Goal: Task Accomplishment & Management: Manage account settings

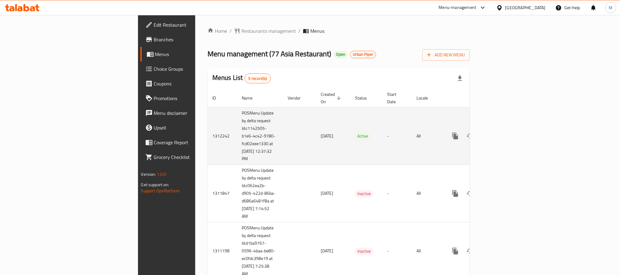
click at [502, 133] on icon "enhanced table" at bounding box center [499, 136] width 6 height 6
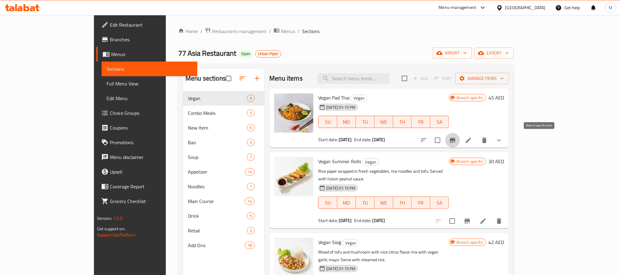
click at [455, 140] on icon "Branch-specific-item" at bounding box center [453, 140] width 6 height 5
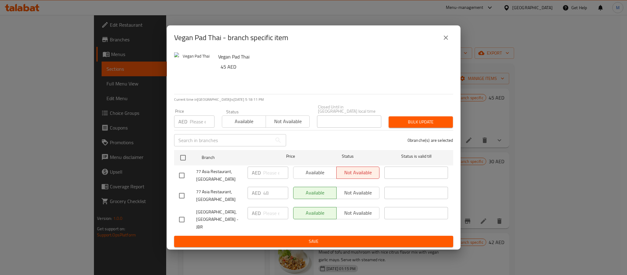
click at [444, 36] on icon "close" at bounding box center [446, 37] width 4 height 4
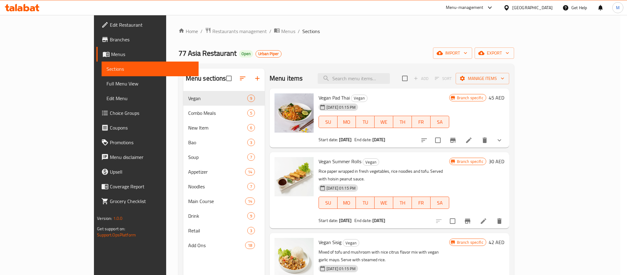
click at [444, 36] on icon "close" at bounding box center [446, 37] width 4 height 4
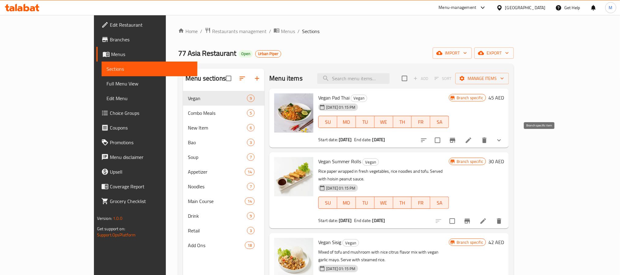
click at [455, 140] on icon "Branch-specific-item" at bounding box center [453, 140] width 6 height 5
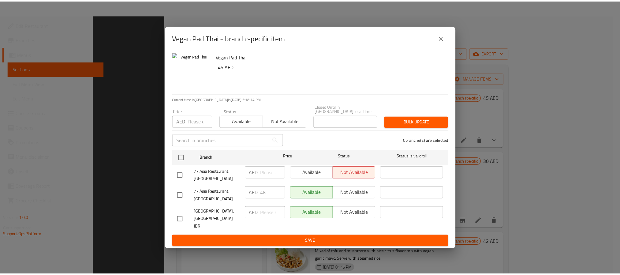
scroll to position [86, 0]
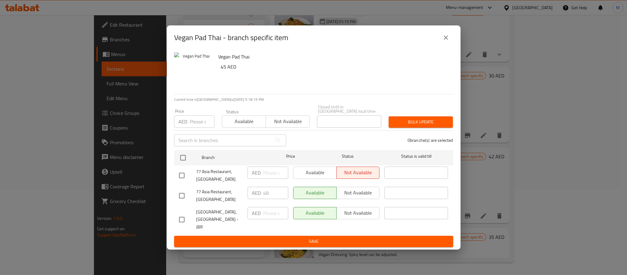
click at [343, 42] on div "Vegan Pad Thai - branch specific item" at bounding box center [313, 37] width 279 height 15
click at [438, 40] on div "Vegan Pad Thai - branch specific item" at bounding box center [313, 37] width 279 height 15
click at [441, 38] on button "close" at bounding box center [445, 37] width 15 height 15
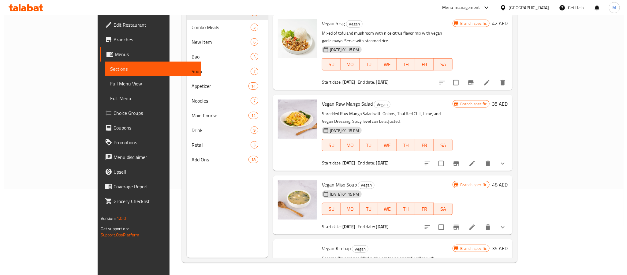
scroll to position [275, 0]
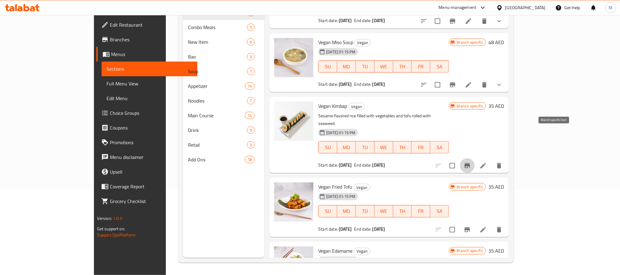
click at [470, 163] on icon "Branch-specific-item" at bounding box center [467, 165] width 6 height 5
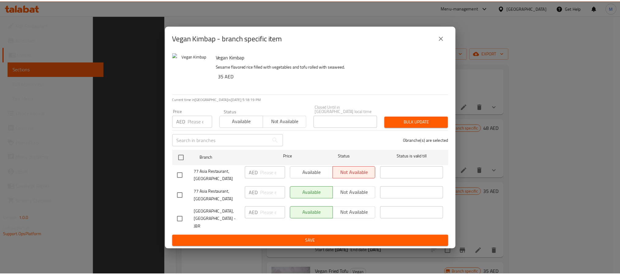
scroll to position [86, 0]
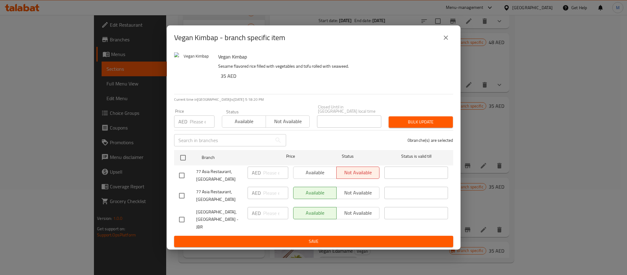
click at [320, 44] on div "Vegan Kimbap - branch specific item" at bounding box center [313, 37] width 279 height 15
click at [446, 39] on icon "close" at bounding box center [445, 37] width 7 height 7
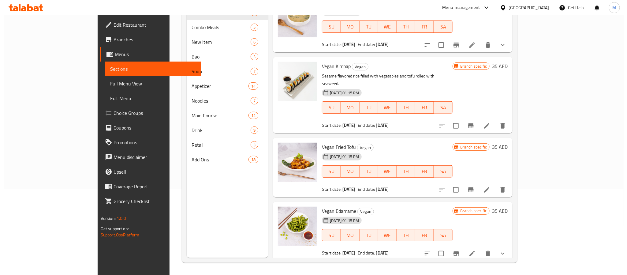
scroll to position [360, 0]
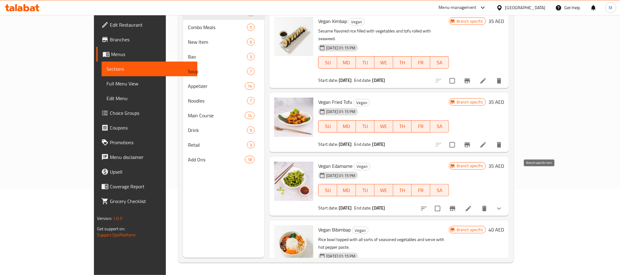
click at [455, 206] on icon "Branch-specific-item" at bounding box center [453, 208] width 6 height 5
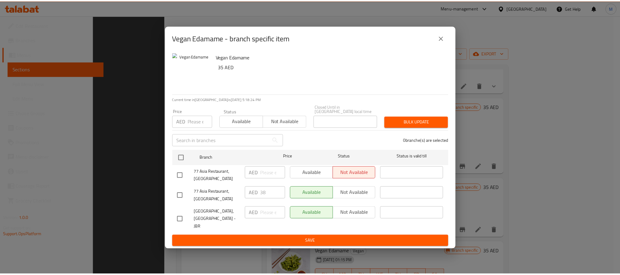
scroll to position [86, 0]
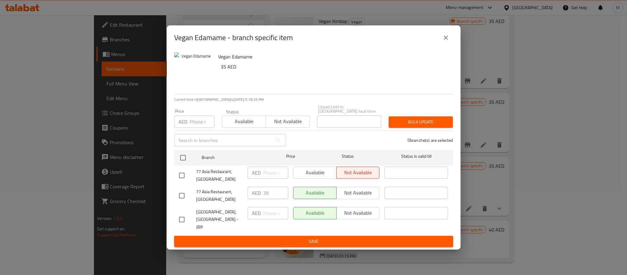
click at [347, 50] on div "Vegan Edamame 35 AED" at bounding box center [333, 72] width 235 height 44
click at [447, 36] on icon "close" at bounding box center [445, 37] width 7 height 7
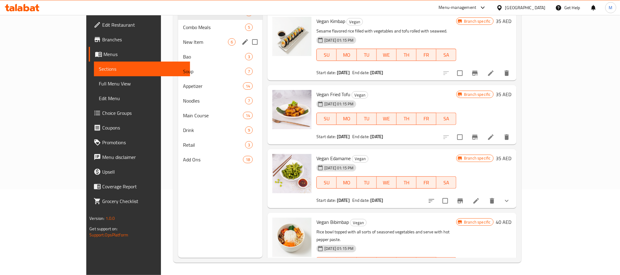
click at [193, 43] on span "New Item" at bounding box center [205, 41] width 45 height 7
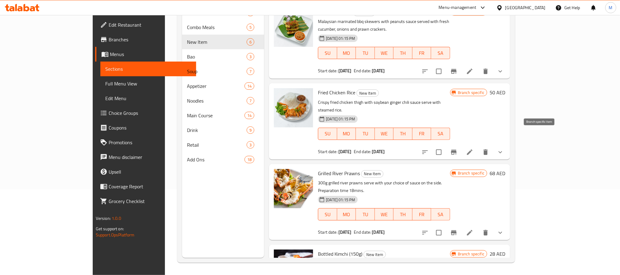
click at [457, 148] on icon "Branch-specific-item" at bounding box center [453, 151] width 7 height 7
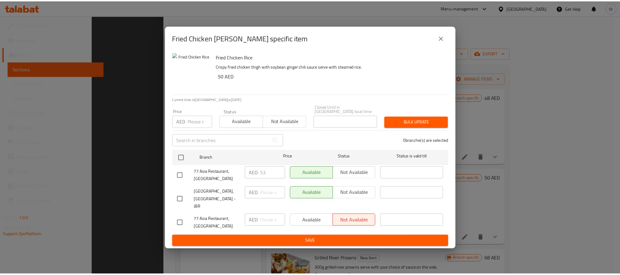
scroll to position [86, 0]
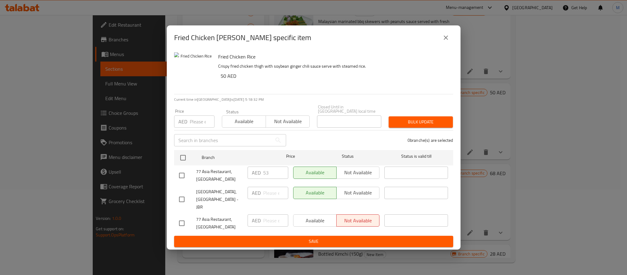
click at [325, 54] on h6 "Fried Chicken Rice" at bounding box center [333, 56] width 230 height 9
click at [444, 35] on icon "close" at bounding box center [445, 37] width 7 height 7
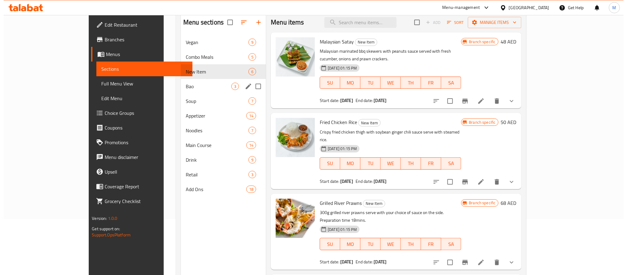
scroll to position [40, 0]
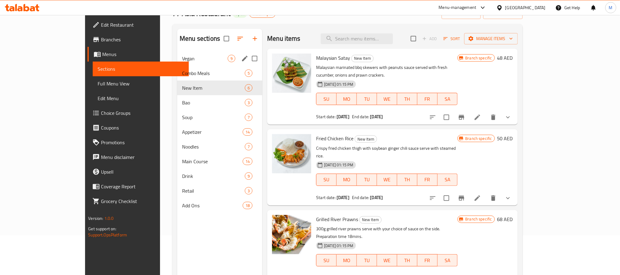
click at [177, 63] on div "Vegan 9" at bounding box center [219, 58] width 85 height 15
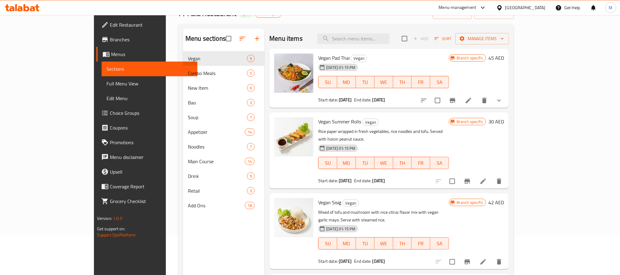
click at [471, 177] on icon "Branch-specific-item" at bounding box center [466, 180] width 7 height 7
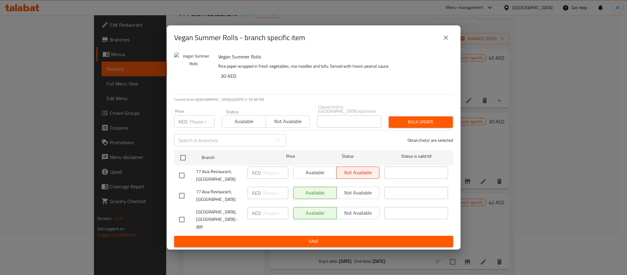
drag, startPoint x: 444, startPoint y: 41, endPoint x: 314, endPoint y: 88, distance: 138.7
click at [444, 41] on icon "close" at bounding box center [445, 37] width 7 height 7
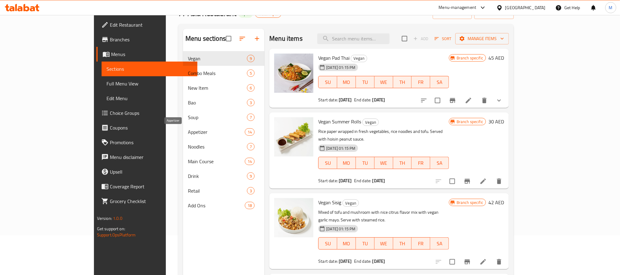
click at [188, 131] on span "Appetizer" at bounding box center [216, 131] width 57 height 7
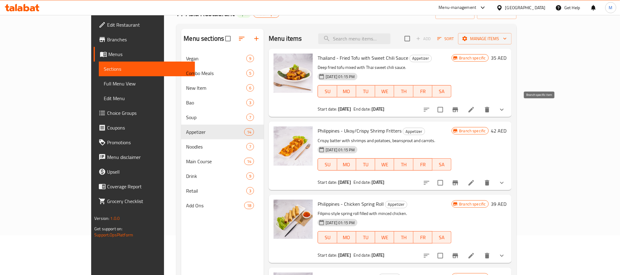
click at [459, 111] on icon "Branch-specific-item" at bounding box center [454, 109] width 7 height 7
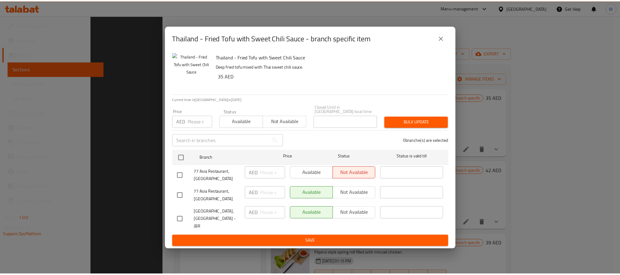
scroll to position [86, 0]
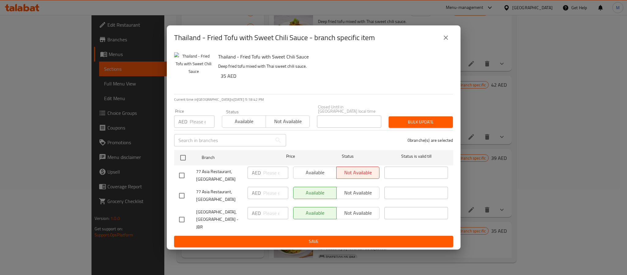
click at [325, 39] on h2 "Thailand - Fried Tofu with Sweet Chili Sauce - branch specific item" at bounding box center [274, 38] width 201 height 10
click at [444, 42] on button "close" at bounding box center [445, 37] width 15 height 15
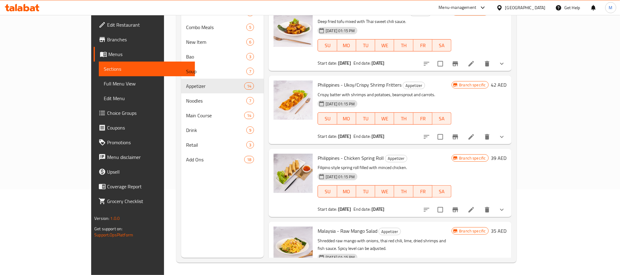
click at [104, 84] on span "Full Menu View" at bounding box center [147, 83] width 86 height 7
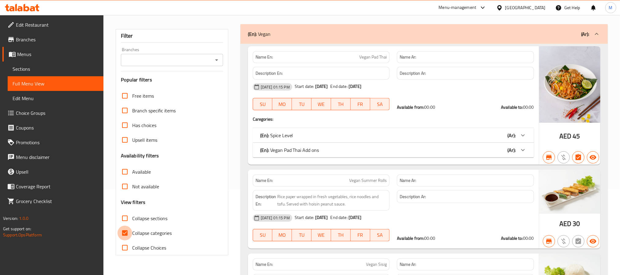
click at [125, 234] on input "Collapse categories" at bounding box center [124, 232] width 15 height 15
checkbox input "false"
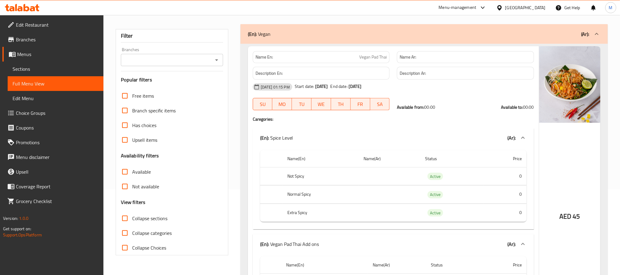
click at [216, 61] on icon "Open" at bounding box center [216, 59] width 7 height 7
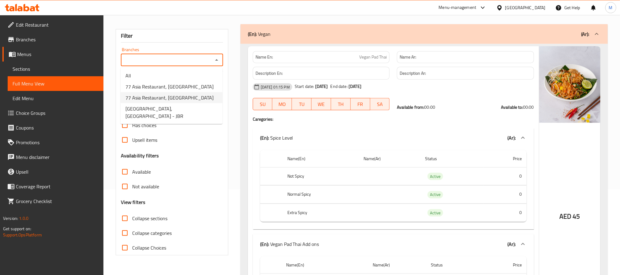
click at [159, 96] on span "77 Asia Restaurant, [GEOGRAPHIC_DATA]" at bounding box center [169, 97] width 88 height 7
type input "77 Asia Restaurant, [GEOGRAPHIC_DATA]"
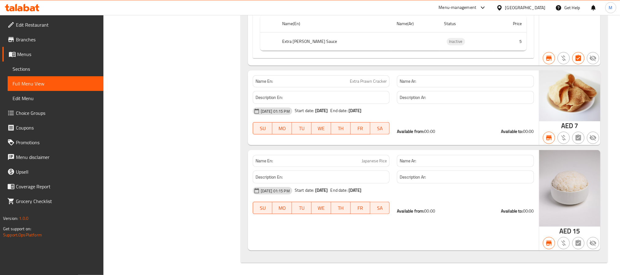
scroll to position [33659, 0]
click at [40, 43] on span "Branches" at bounding box center [57, 39] width 83 height 7
